Goal: Check status: Check status

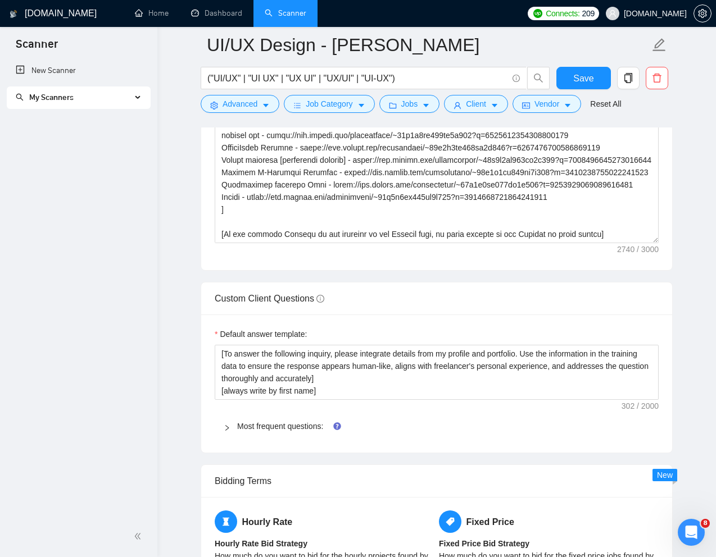
scroll to position [1476, 0]
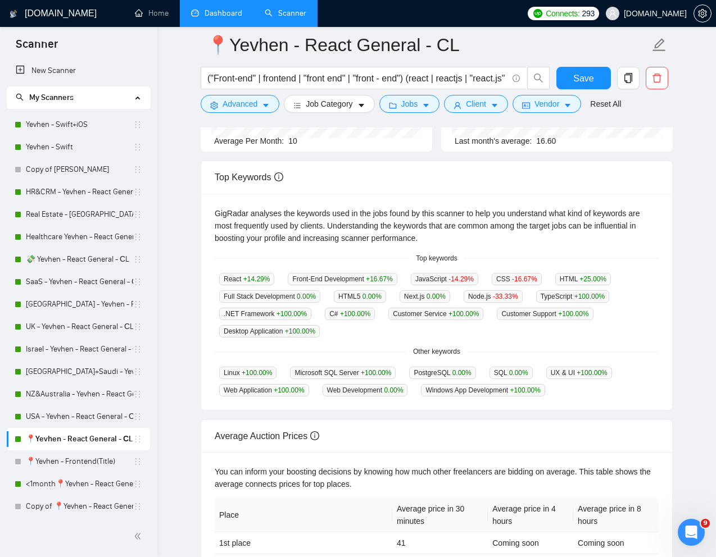
click at [227, 15] on link "Dashboard" at bounding box center [216, 13] width 51 height 10
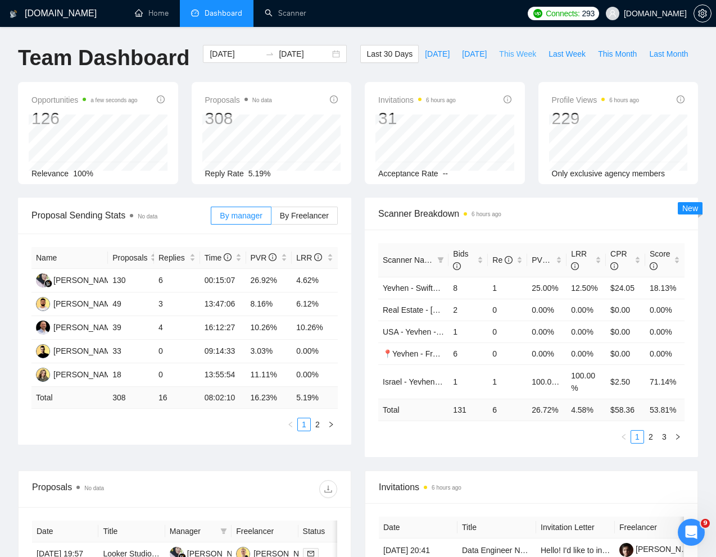
click at [499, 60] on span "This Week" at bounding box center [517, 54] width 37 height 12
type input "2025-08-18"
type input "2025-08-24"
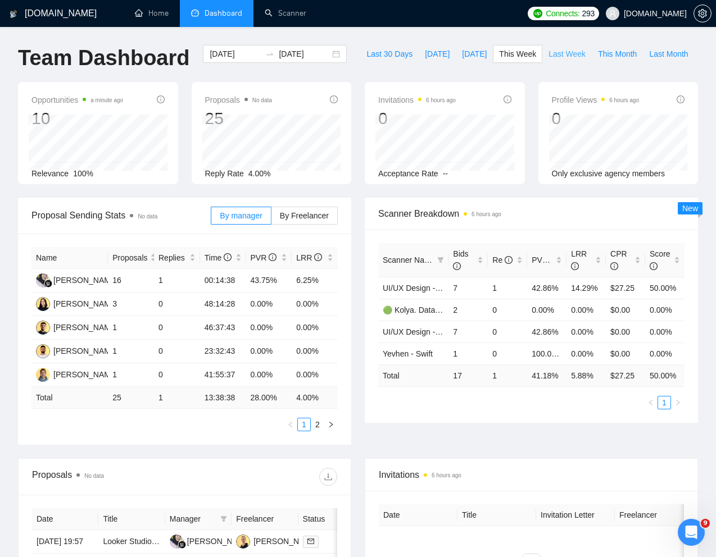
click at [548, 60] on span "Last Week" at bounding box center [566, 54] width 37 height 12
type input "2025-08-11"
type input "2025-08-17"
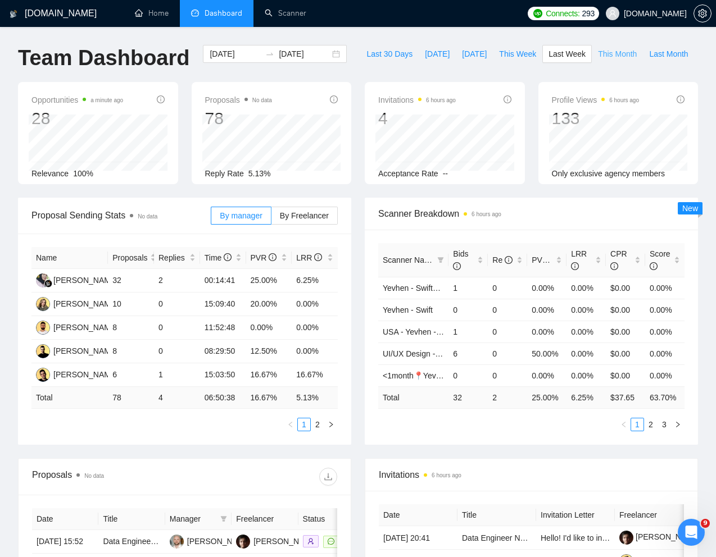
click at [598, 60] on span "This Month" at bounding box center [617, 54] width 39 height 12
type input "2025-08-01"
type input "2025-08-31"
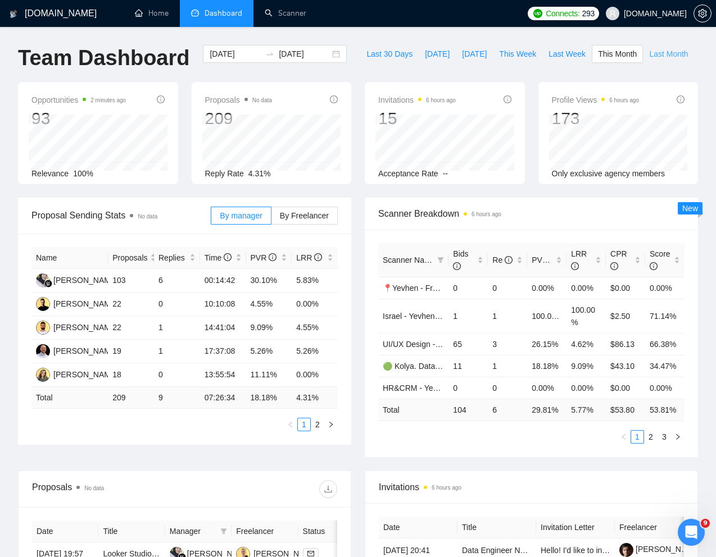
click at [649, 60] on span "Last Month" at bounding box center [668, 54] width 39 height 12
type input "2025-07-01"
type input "2025-07-31"
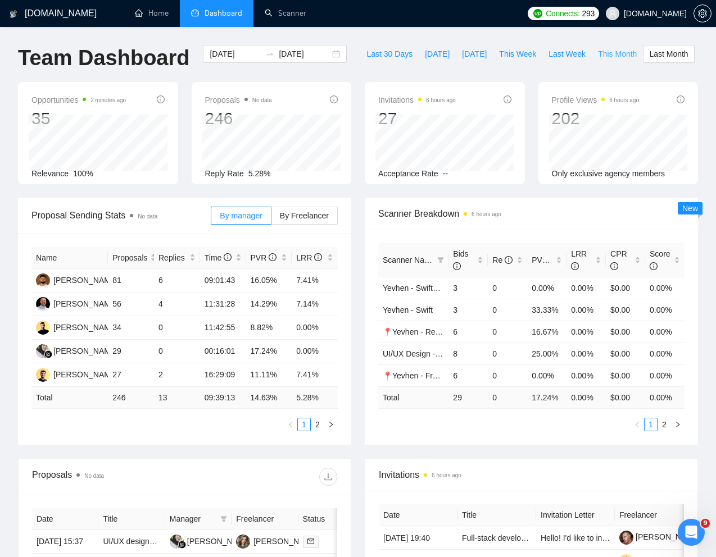
click at [598, 60] on span "This Month" at bounding box center [617, 54] width 39 height 12
type input "2025-08-01"
type input "2025-08-31"
